Goal: Task Accomplishment & Management: Complete application form

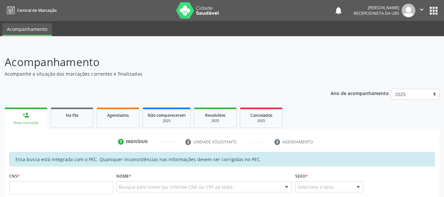
click at [44, 186] on input "text" at bounding box center [61, 187] width 104 height 13
type input "898 0041 8617 5413"
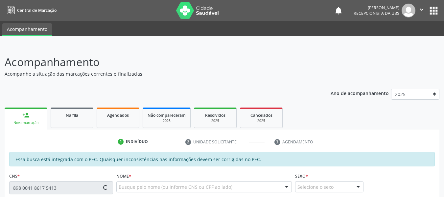
type input "158.592.914-00"
type input "20[DATE]"
type input "[PERSON_NAME]"
type input "[PHONE_NUMBER]"
type input "81"
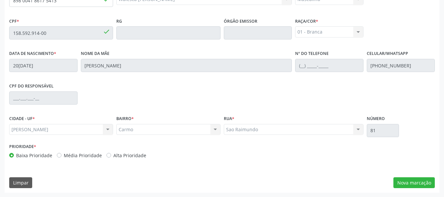
scroll to position [188, 0]
click at [407, 184] on button "Nova marcação" at bounding box center [414, 182] width 41 height 11
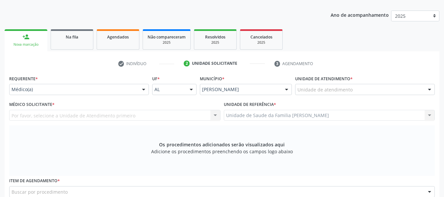
scroll to position [35, 0]
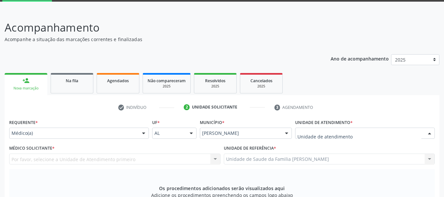
click at [429, 133] on div at bounding box center [430, 133] width 10 height 11
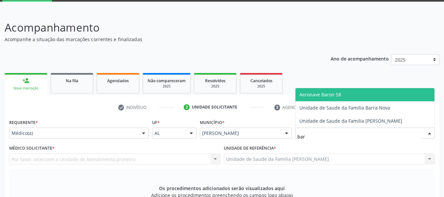
type input "barr"
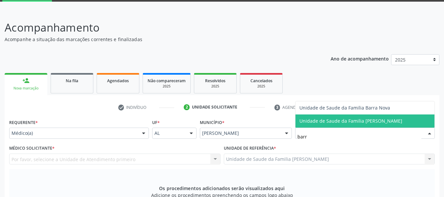
click at [405, 122] on span "Unidade de Saude da Familia [PERSON_NAME]" at bounding box center [365, 120] width 139 height 13
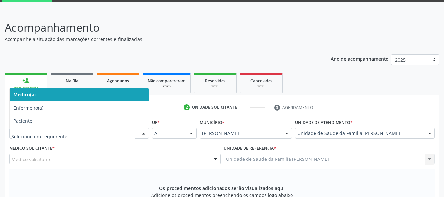
click at [143, 132] on div at bounding box center [144, 133] width 10 height 11
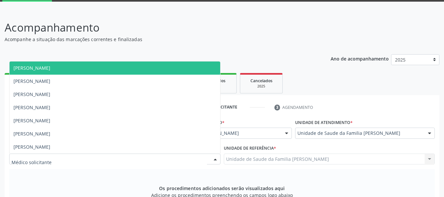
click at [215, 161] on div at bounding box center [215, 159] width 10 height 11
click at [50, 68] on span "[PERSON_NAME]" at bounding box center [31, 68] width 37 height 6
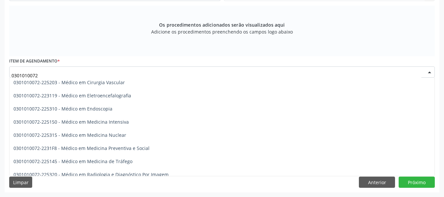
scroll to position [809, 0]
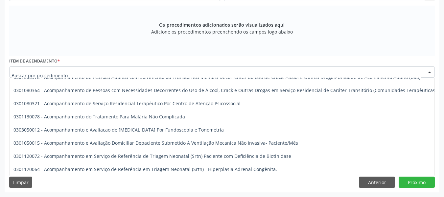
click at [73, 71] on div at bounding box center [222, 71] width 426 height 11
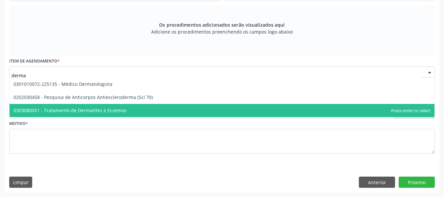
scroll to position [0, 0]
type input "dermat"
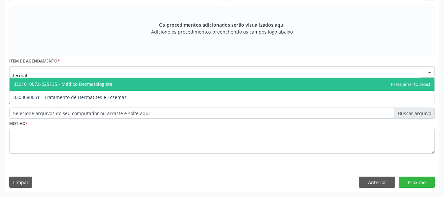
click at [41, 82] on span "0301010072-225135 - Médico Dermatologista" at bounding box center [62, 84] width 99 height 6
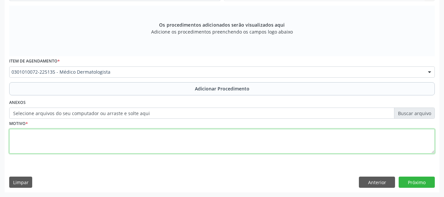
click at [36, 140] on textarea at bounding box center [222, 141] width 426 height 25
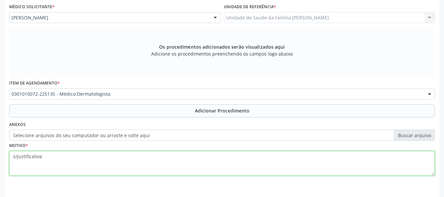
scroll to position [198, 0]
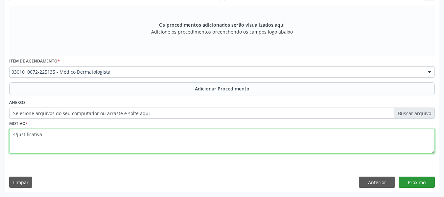
type textarea "s/justificativa"
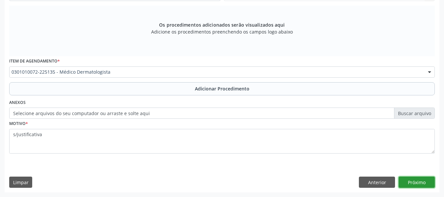
click at [418, 182] on button "Próximo" at bounding box center [417, 182] width 36 height 11
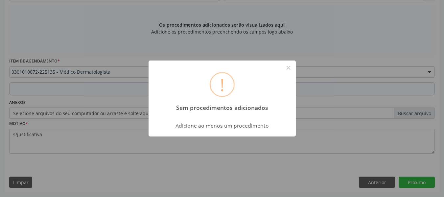
click at [372, 181] on div "! Sem procedimentos adicionados × Adicione ao menos um procedimento OK Cancel" at bounding box center [222, 98] width 444 height 197
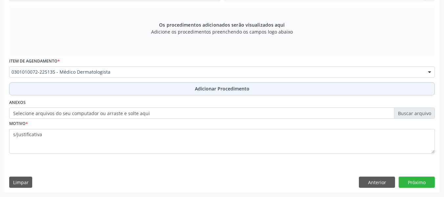
click at [231, 86] on span "Adicionar Procedimento" at bounding box center [222, 88] width 55 height 7
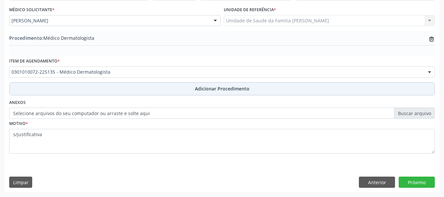
scroll to position [173, 0]
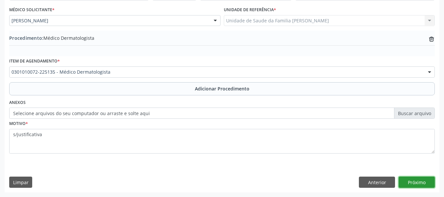
click at [418, 181] on button "Próximo" at bounding box center [417, 182] width 36 height 11
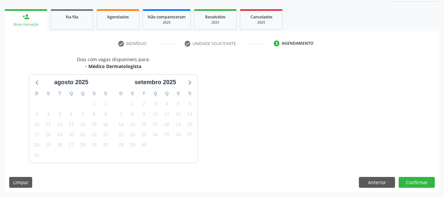
scroll to position [118, 0]
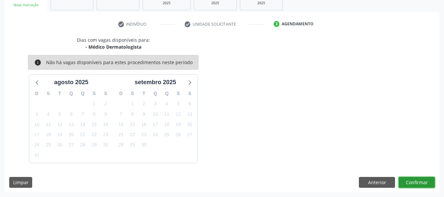
click at [418, 181] on button "Confirmar" at bounding box center [417, 182] width 36 height 11
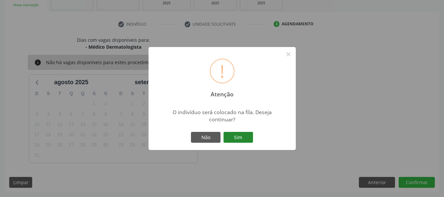
click at [240, 137] on button "Sim" at bounding box center [239, 137] width 30 height 11
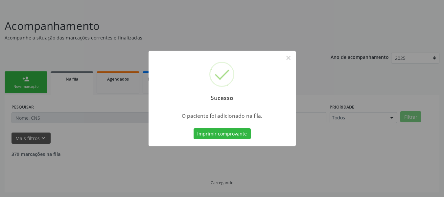
scroll to position [29, 0]
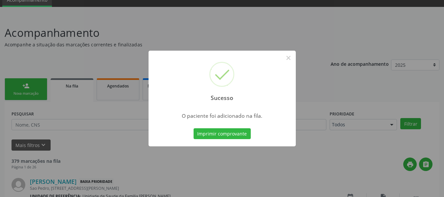
click at [27, 91] on div "Sucesso × O paciente foi adicionado na fila. Imprimir comprovante Cancel" at bounding box center [222, 98] width 444 height 197
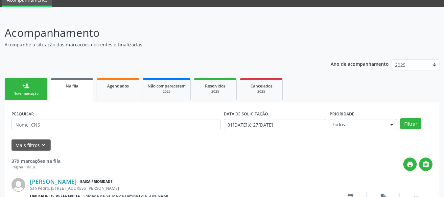
click at [27, 91] on link "person_add Nova marcação" at bounding box center [26, 89] width 43 height 22
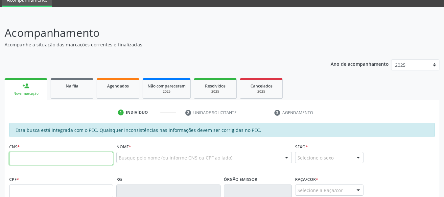
click at [18, 160] on input "text" at bounding box center [61, 158] width 104 height 13
type input "705 6064 7773 4419"
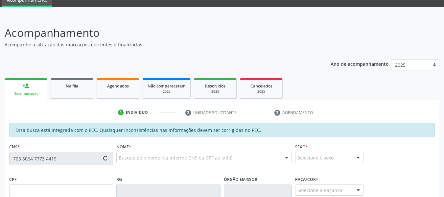
type input "880.797.834-20"
type input "[DATE]"
type input "[PERSON_NAME] das Dores de [PERSON_NAME]"
type input "[PHONE_NUMBER]"
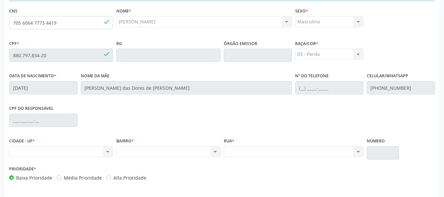
scroll to position [188, 0]
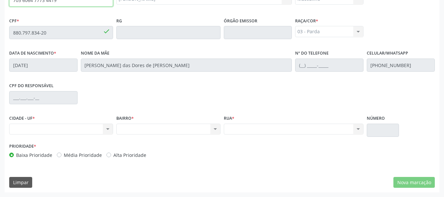
click at [87, 5] on input "705 6064 7773 4419" at bounding box center [61, -1] width 104 height 13
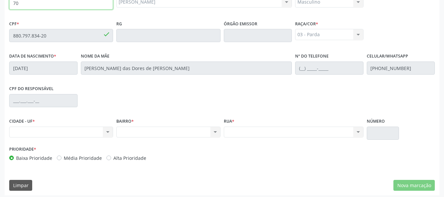
type input "7"
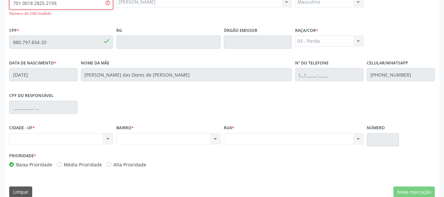
type input "701 0018 2825 2193"
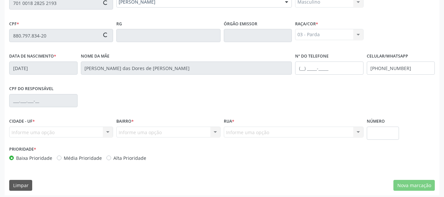
type input "093.770.244-71"
type input "16[DATE]"
type input "[PERSON_NAME]"
type input "[PHONE_NUMBER]"
type input "S/N"
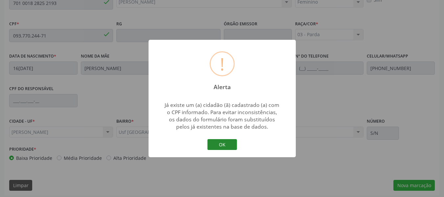
click at [222, 146] on button "OK" at bounding box center [222, 144] width 30 height 11
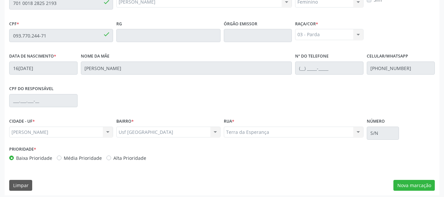
scroll to position [188, 0]
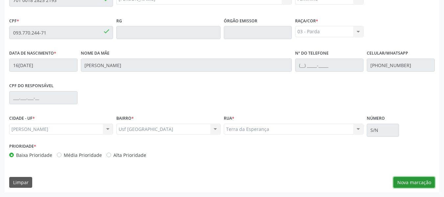
click at [422, 182] on button "Nova marcação" at bounding box center [414, 182] width 41 height 11
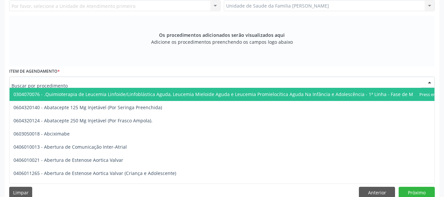
click at [66, 84] on div at bounding box center [222, 82] width 426 height 11
type input "u"
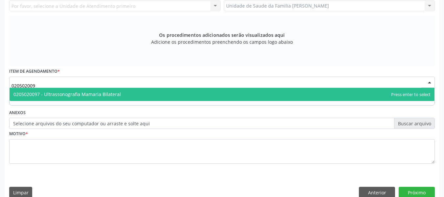
type input "0205020097"
click at [74, 95] on span "0205020097 - Ultrassonografia Mamaria Bilateral" at bounding box center [66, 94] width 107 height 6
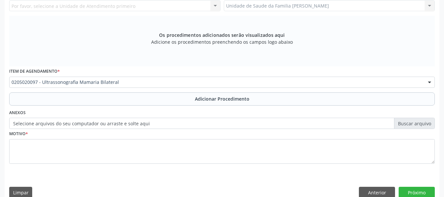
scroll to position [198, 0]
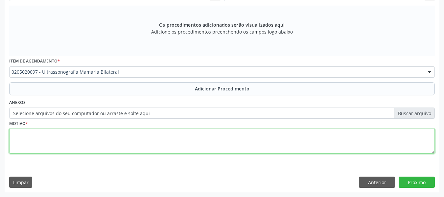
click at [37, 153] on textarea at bounding box center [222, 141] width 426 height 25
type textarea "b"
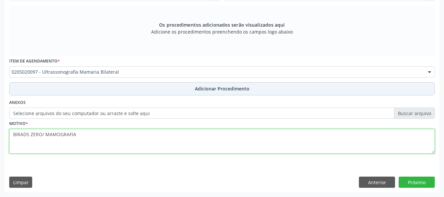
type textarea "BIRADS ZERO/ MAMOGRAFIA"
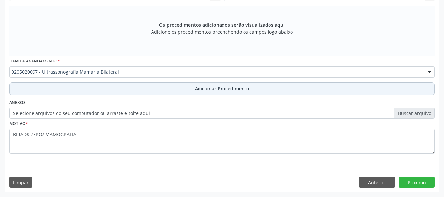
click at [207, 88] on span "Adicionar Procedimento" at bounding box center [222, 88] width 55 height 7
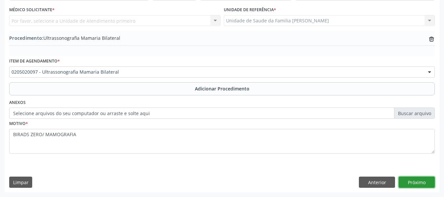
click at [415, 183] on button "Próximo" at bounding box center [417, 182] width 36 height 11
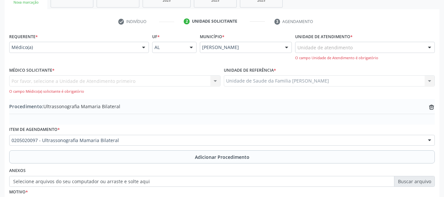
scroll to position [107, 0]
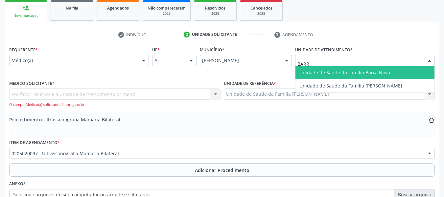
type input "BARRO"
click at [323, 69] on span "Unidade de Saude da Familia [PERSON_NAME]" at bounding box center [350, 72] width 103 height 6
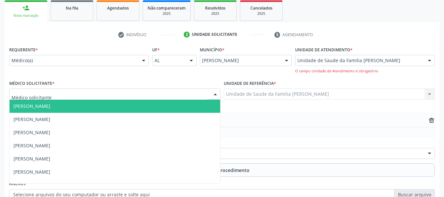
drag, startPoint x: 216, startPoint y: 93, endPoint x: 215, endPoint y: 88, distance: 5.2
click at [215, 89] on div at bounding box center [215, 94] width 10 height 11
click at [81, 101] on span "[PERSON_NAME]" at bounding box center [115, 106] width 211 height 13
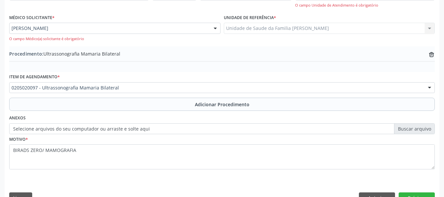
scroll to position [188, 0]
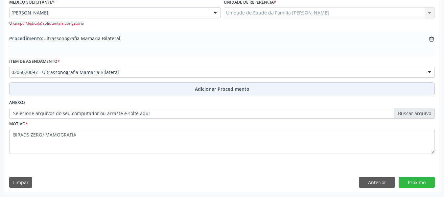
click at [228, 87] on span "Adicionar Procedimento" at bounding box center [222, 88] width 55 height 7
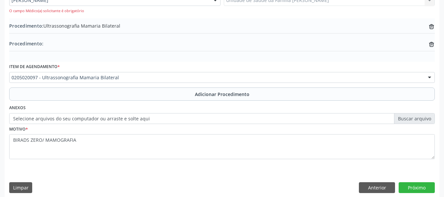
scroll to position [206, 0]
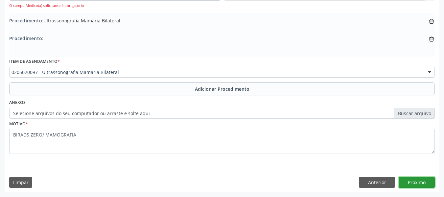
click at [420, 182] on button "Próximo" at bounding box center [417, 182] width 36 height 11
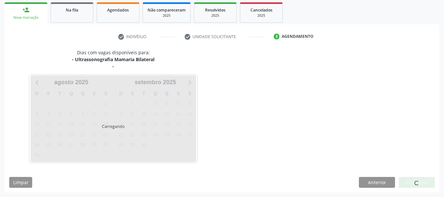
scroll to position [125, 0]
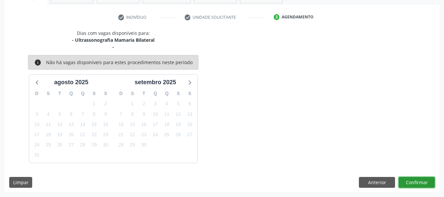
click at [420, 182] on button "Confirmar" at bounding box center [417, 182] width 36 height 11
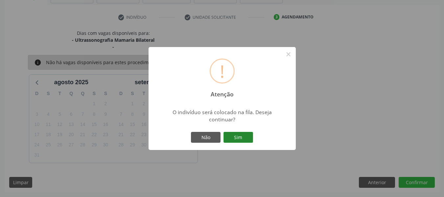
click at [239, 138] on button "Sim" at bounding box center [239, 137] width 30 height 11
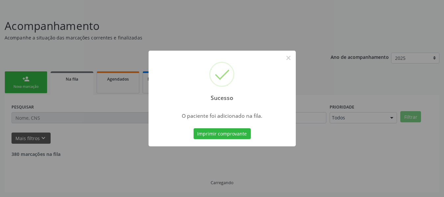
scroll to position [29, 0]
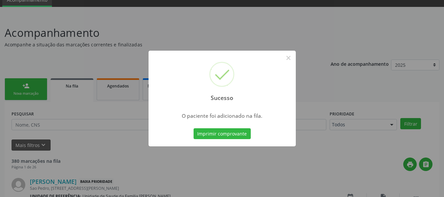
click at [26, 85] on div "Sucesso × O paciente foi adicionado na fila. Imprimir comprovante Cancel" at bounding box center [222, 98] width 444 height 197
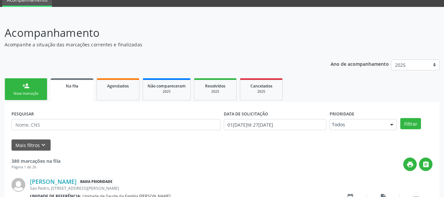
click at [23, 84] on div "person_add" at bounding box center [25, 85] width 7 height 7
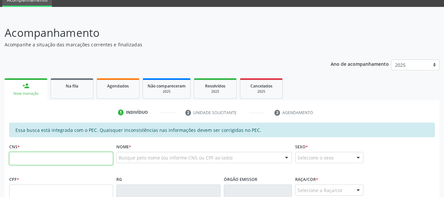
click at [22, 156] on input "text" at bounding box center [61, 158] width 104 height 13
type input "701 0018 2825 2193"
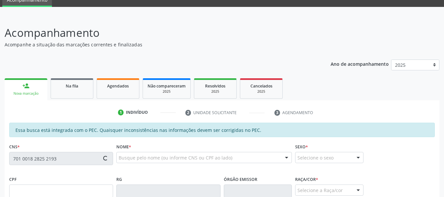
type input "093.770.244-71"
type input "16[DATE]"
type input "[PERSON_NAME]"
type input "[PHONE_NUMBER]"
type input "S/N"
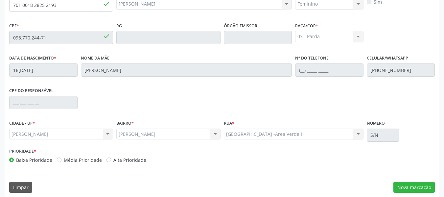
scroll to position [188, 0]
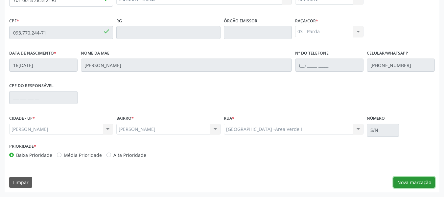
click at [412, 182] on button "Nova marcação" at bounding box center [414, 182] width 41 height 11
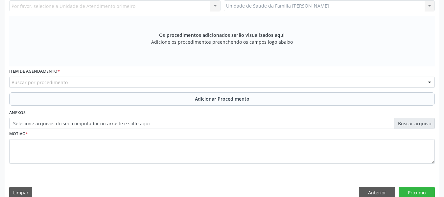
click at [428, 6] on div "Unidade de Saude da Familia Barro Vermelho Unidade de Saude da Familia Barro Ve…" at bounding box center [329, 5] width 211 height 11
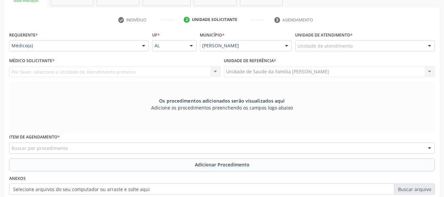
scroll to position [109, 0]
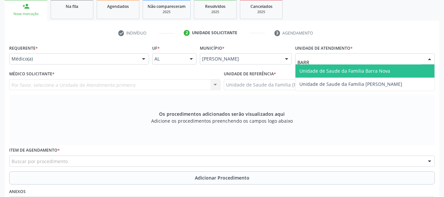
type input "BARRO"
click at [319, 70] on span "Unidade de Saude da Familia [PERSON_NAME]" at bounding box center [350, 71] width 103 height 6
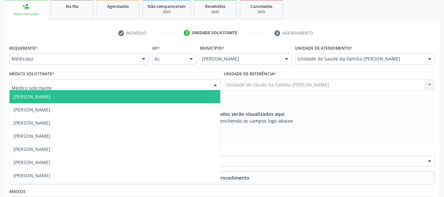
click at [215, 83] on div at bounding box center [215, 85] width 10 height 11
click at [50, 97] on span "[PERSON_NAME]" at bounding box center [31, 96] width 37 height 6
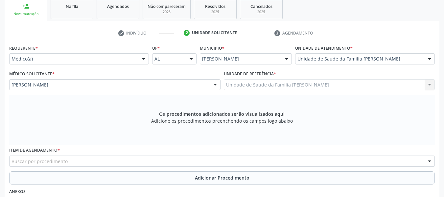
click at [71, 97] on div "Os procedimentos adicionados serão visualizados aqui Adicione os procedimentos …" at bounding box center [222, 120] width 426 height 51
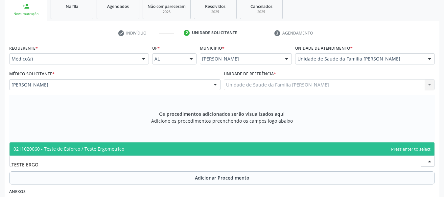
type input "TESTE ERGOM"
click at [57, 150] on span "0211020060 - Teste de Esforco / Teste Ergometrico" at bounding box center [68, 149] width 111 height 6
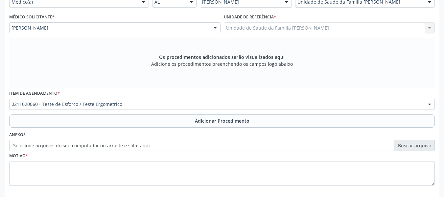
scroll to position [198, 0]
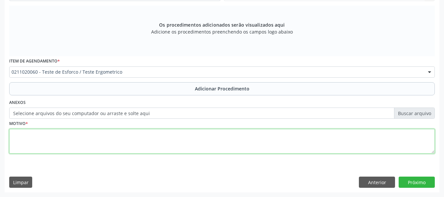
click at [35, 138] on textarea at bounding box center [222, 141] width 426 height 25
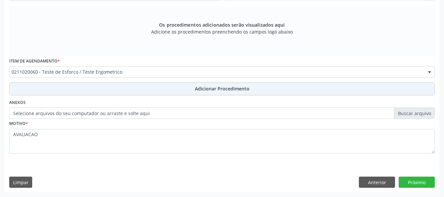
click at [226, 89] on span "Adicionar Procedimento" at bounding box center [222, 88] width 55 height 7
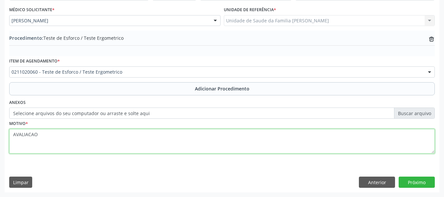
click at [37, 136] on textarea "AVALIACAO" at bounding box center [222, 141] width 426 height 25
type textarea "AVALIAÇÃO"
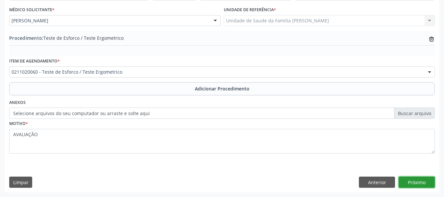
click at [414, 182] on button "Próximo" at bounding box center [417, 182] width 36 height 11
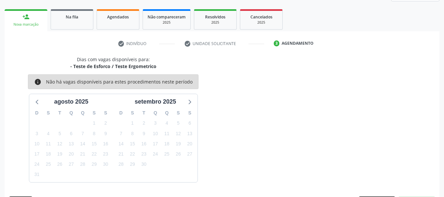
scroll to position [118, 0]
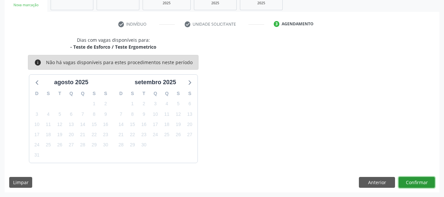
click at [414, 182] on button "Confirmar" at bounding box center [417, 182] width 36 height 11
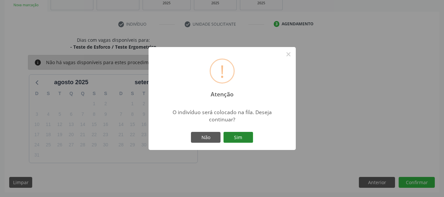
click at [242, 137] on button "Sim" at bounding box center [239, 137] width 30 height 11
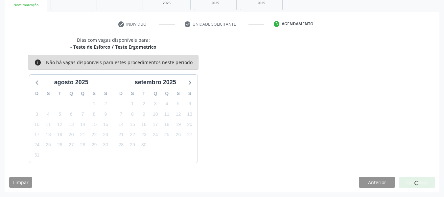
scroll to position [29, 0]
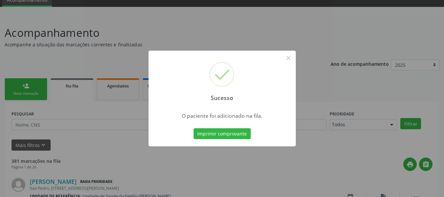
click at [26, 85] on div "Sucesso × O paciente foi adicionado na fila. Imprimir comprovante Cancel" at bounding box center [222, 98] width 444 height 197
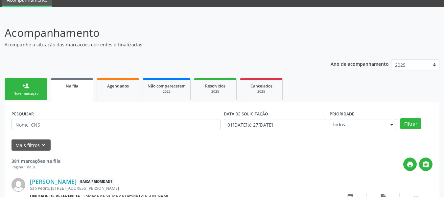
click at [33, 81] on link "person_add Nova marcação" at bounding box center [26, 89] width 43 height 22
click at [32, 78] on link "person_add Nova marcação" at bounding box center [26, 89] width 43 height 22
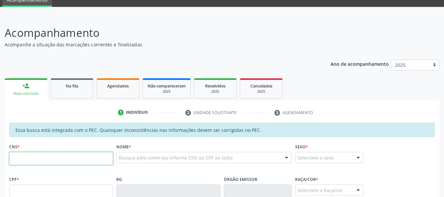
click at [19, 158] on input "text" at bounding box center [61, 158] width 104 height 13
type input "708 1085 7066 3934"
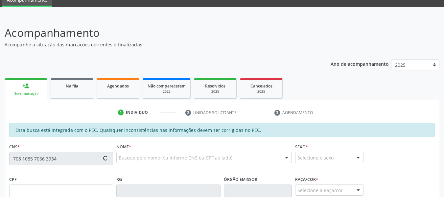
type input "419.165.144-72"
type input "[DATE]"
type input "[PERSON_NAME]"
type input "[PHONE_NUMBER]"
type input "110"
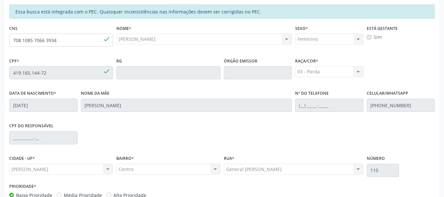
scroll to position [188, 0]
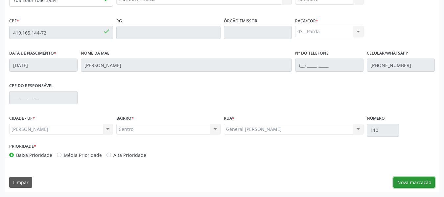
click at [416, 180] on button "Nova marcação" at bounding box center [414, 182] width 41 height 11
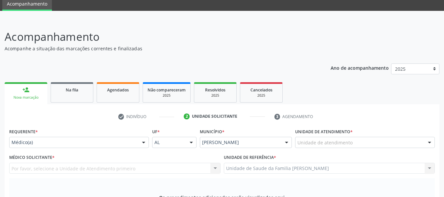
scroll to position [0, 0]
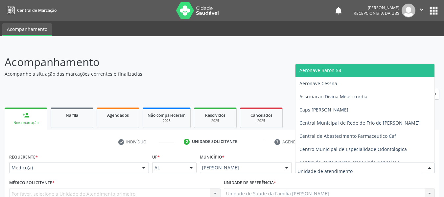
click at [428, 167] on div at bounding box center [430, 167] width 10 height 11
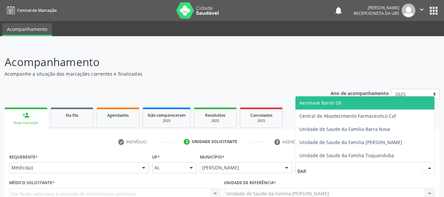
type input "BARR"
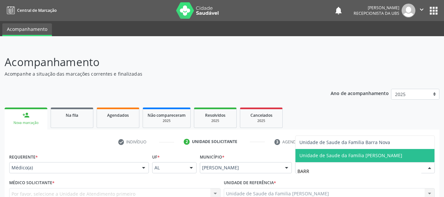
click at [369, 156] on span "Unidade de Saude da Familia [PERSON_NAME]" at bounding box center [350, 155] width 103 height 6
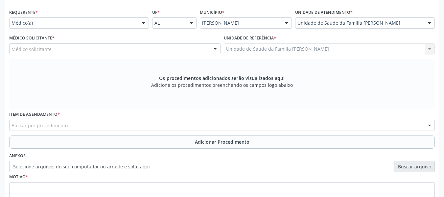
scroll to position [154, 0]
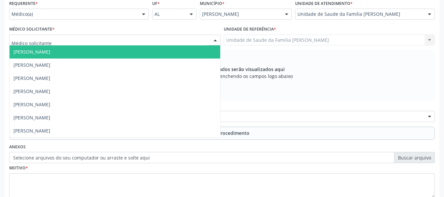
click at [215, 40] on div at bounding box center [215, 40] width 10 height 11
click at [87, 53] on span "[PERSON_NAME]" at bounding box center [115, 51] width 211 height 13
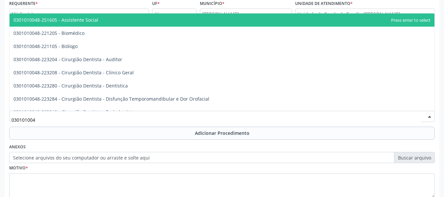
type input "0301010048"
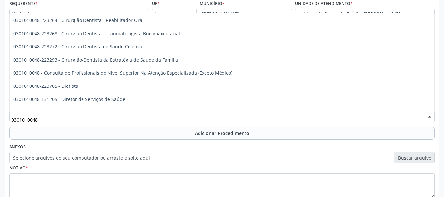
scroll to position [289, 0]
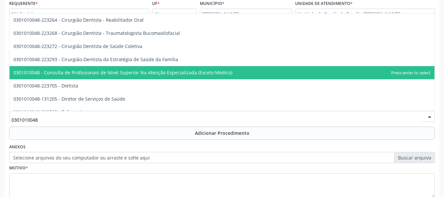
click at [218, 73] on span "0301010048 - Consulta de Profissionais de Nivel Superior Na Atenção Especializa…" at bounding box center [122, 72] width 219 height 6
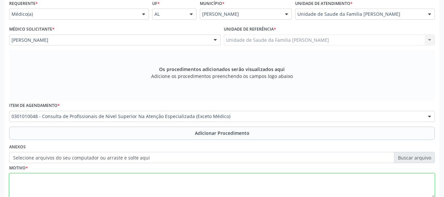
click at [34, 187] on textarea at bounding box center [222, 185] width 426 height 25
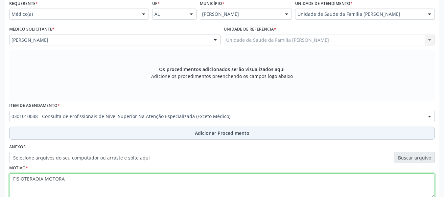
type textarea "FISIOTERAOIA MOTORA"
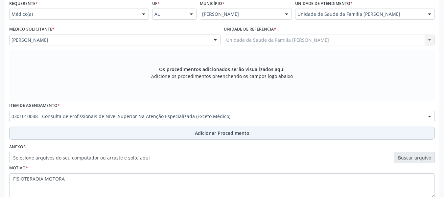
click at [220, 133] on span "Adicionar Procedimento" at bounding box center [222, 133] width 55 height 7
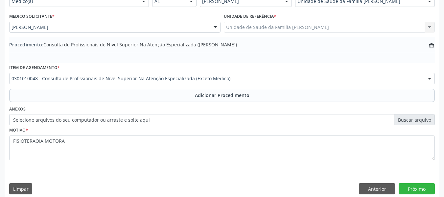
scroll to position [173, 0]
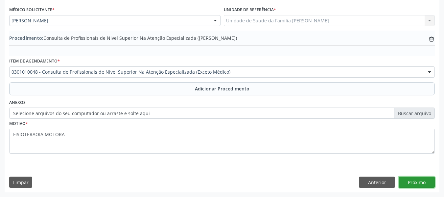
click at [413, 181] on button "Próximo" at bounding box center [417, 182] width 36 height 11
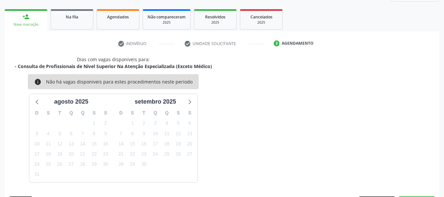
scroll to position [118, 0]
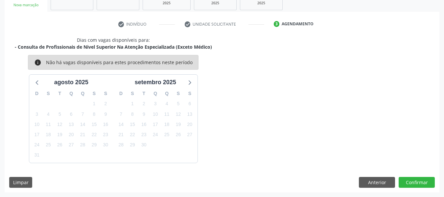
click at [285, 163] on div "Dias com vagas disponíveis para: - Consulta de Profissionais de Nivel Superior …" at bounding box center [222, 114] width 435 height 156
click at [414, 181] on button "Confirmar" at bounding box center [417, 182] width 36 height 11
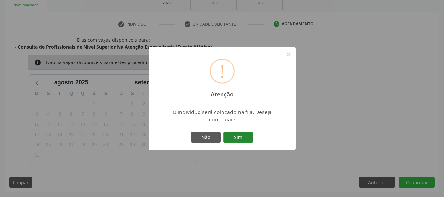
click at [239, 135] on button "Sim" at bounding box center [239, 137] width 30 height 11
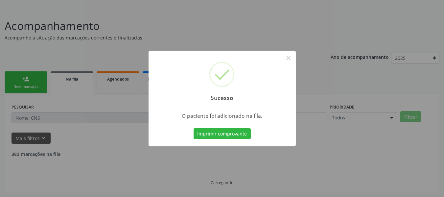
scroll to position [29, 0]
